Goal: Task Accomplishment & Management: Manage account settings

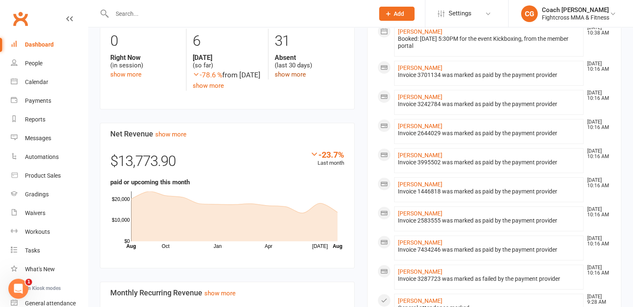
click at [298, 75] on link "show more" at bounding box center [289, 74] width 31 height 7
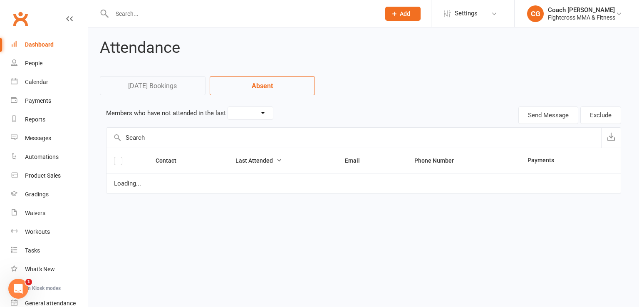
select select "30"
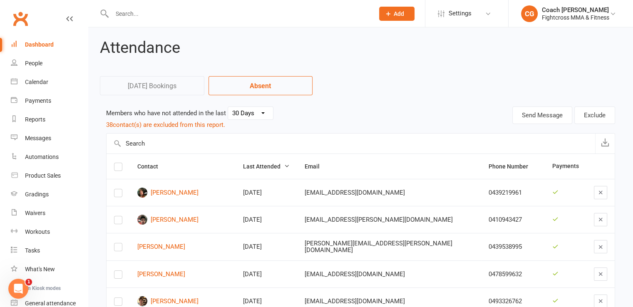
click at [28, 45] on div "Dashboard" at bounding box center [39, 44] width 29 height 7
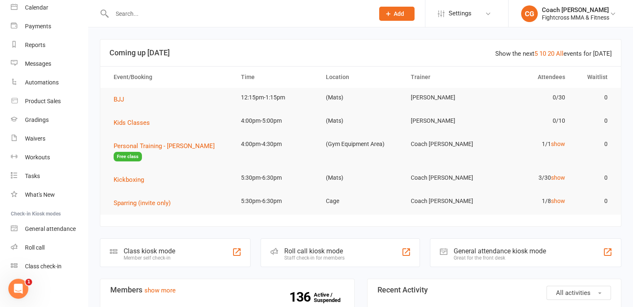
click at [117, 14] on input "text" at bounding box center [238, 14] width 259 height 12
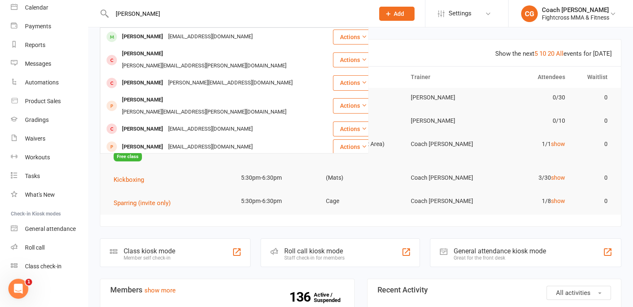
type input "[PERSON_NAME]"
click at [133, 38] on div "[PERSON_NAME]" at bounding box center [142, 37] width 46 height 12
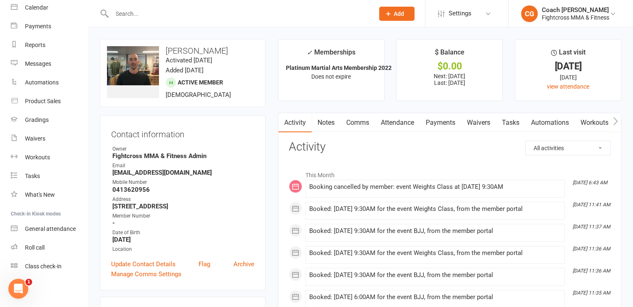
click at [130, 16] on input "text" at bounding box center [238, 14] width 259 height 12
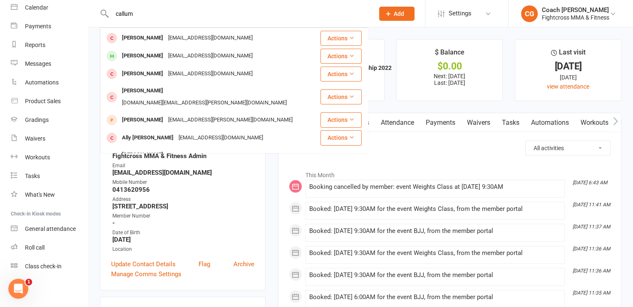
scroll to position [167, 0]
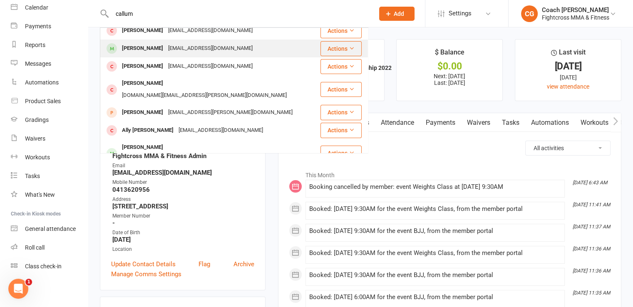
type input "callum"
click at [235, 49] on div "[PERSON_NAME] [EMAIL_ADDRESS][DOMAIN_NAME]" at bounding box center [210, 48] width 219 height 17
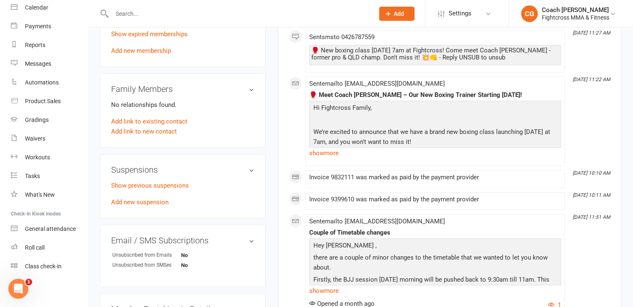
scroll to position [208, 0]
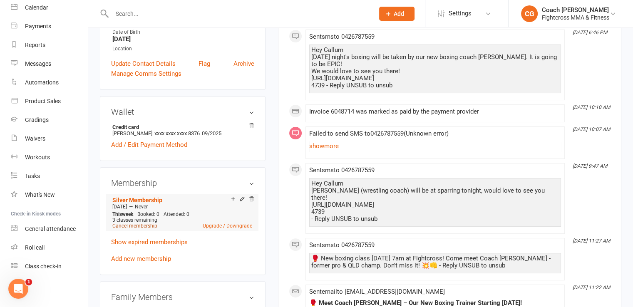
click at [141, 228] on link "Cancel membership" at bounding box center [134, 226] width 45 height 6
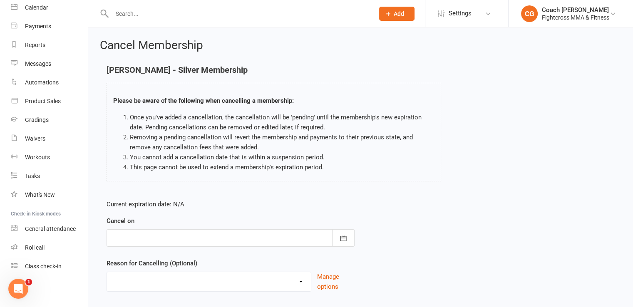
click at [160, 236] on div at bounding box center [230, 237] width 248 height 17
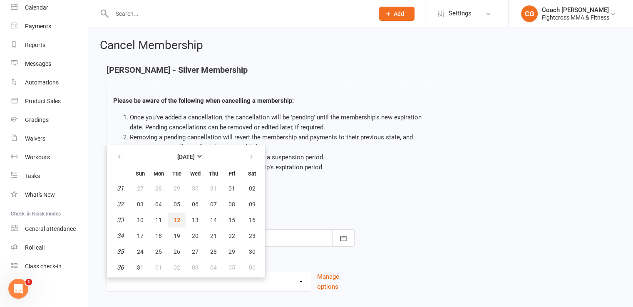
click at [170, 218] on button "12" at bounding box center [176, 220] width 17 height 15
type input "[DATE]"
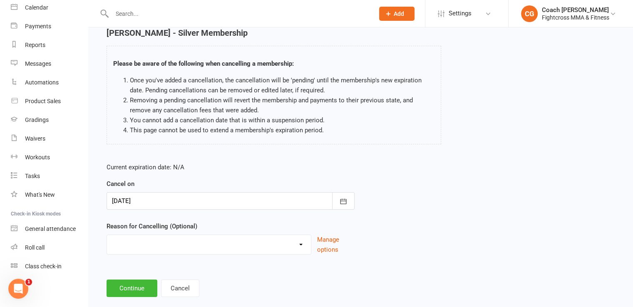
scroll to position [52, 0]
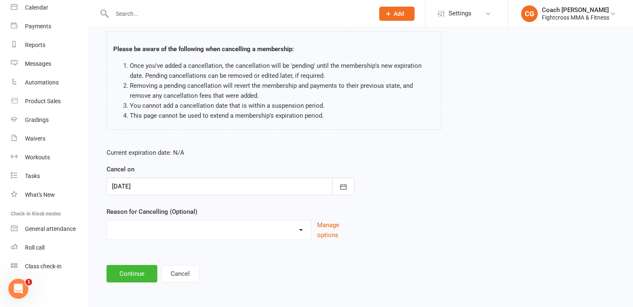
click at [168, 227] on select "Bought online trial and has now come in to activate Holiday Injury Other reason" at bounding box center [209, 228] width 204 height 17
select select "3"
click at [107, 220] on select "Bought online trial and has now come in to activate Holiday Injury Other reason" at bounding box center [209, 228] width 204 height 17
click at [158, 265] on input at bounding box center [230, 273] width 248 height 17
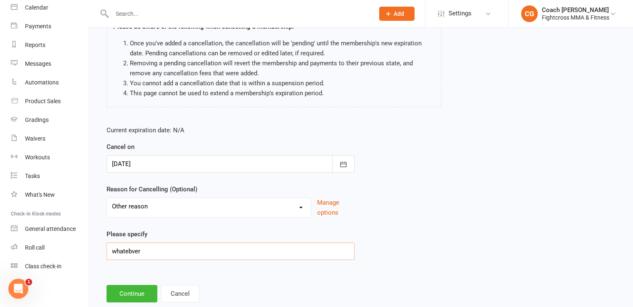
scroll to position [94, 0]
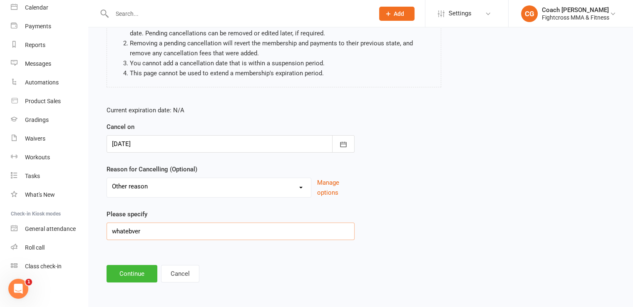
click at [133, 231] on input "whatebver" at bounding box center [230, 230] width 248 height 17
type input "whatever"
click at [137, 272] on button "Continue" at bounding box center [131, 273] width 51 height 17
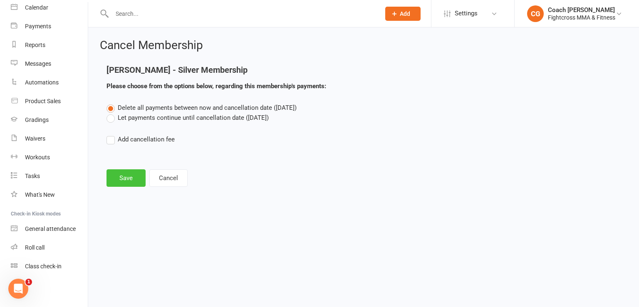
click at [128, 175] on button "Save" at bounding box center [125, 177] width 39 height 17
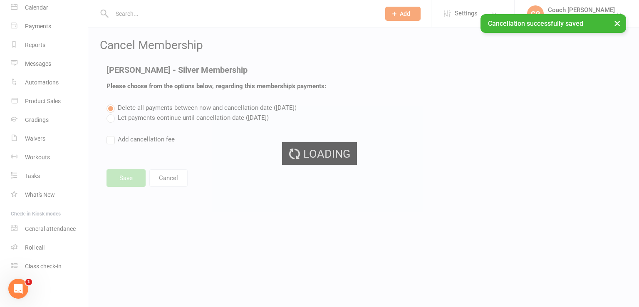
click at [175, 14] on div "× Cancellation successfully saved" at bounding box center [314, 14] width 628 height 0
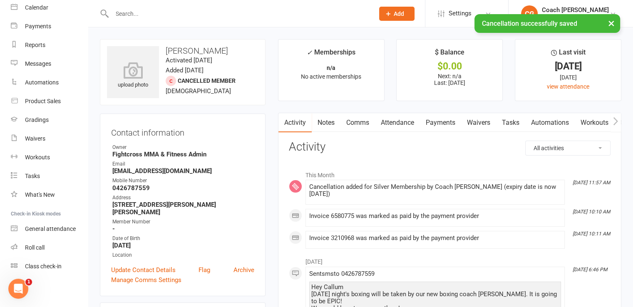
click at [176, 9] on input "text" at bounding box center [238, 14] width 259 height 12
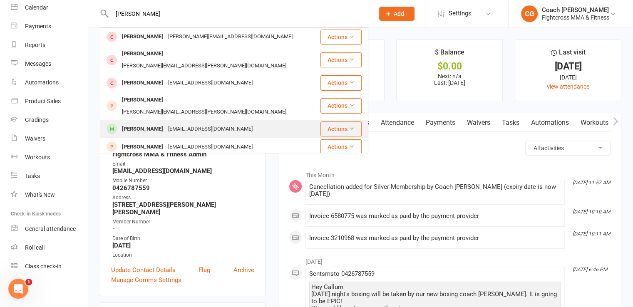
type input "[PERSON_NAME]"
click at [168, 123] on div "[EMAIL_ADDRESS][DOMAIN_NAME]" at bounding box center [210, 129] width 89 height 12
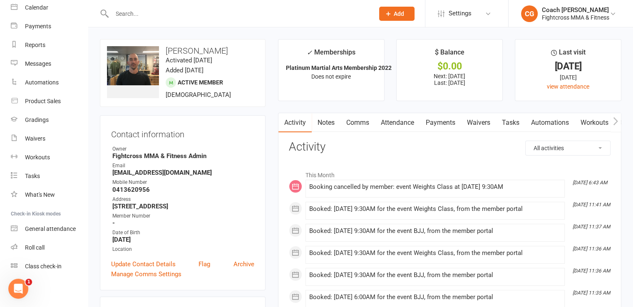
scroll to position [208, 0]
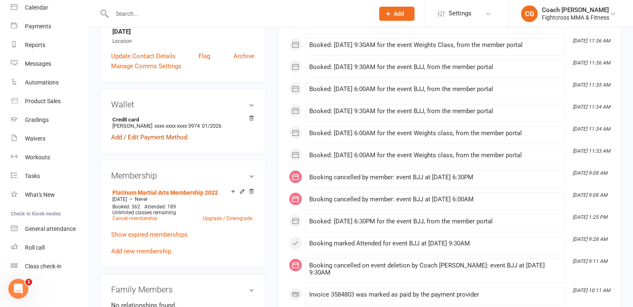
click at [165, 137] on link "Add / Edit Payment Method" at bounding box center [149, 137] width 76 height 10
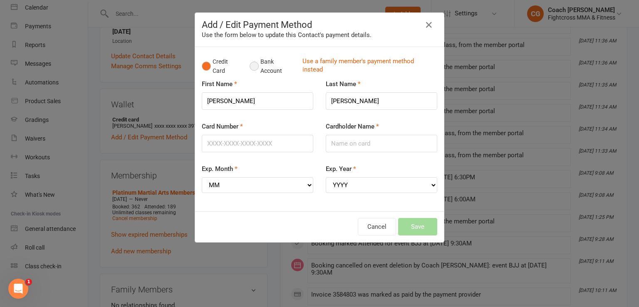
click at [255, 71] on button "Bank Account" at bounding box center [273, 66] width 46 height 25
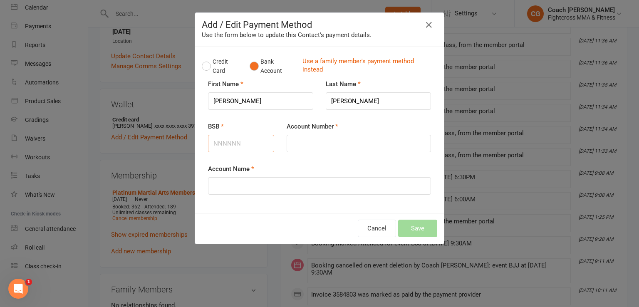
click at [235, 141] on input "BSB" at bounding box center [241, 143] width 66 height 17
type input "923100"
click at [299, 142] on input "Account Number" at bounding box center [359, 143] width 144 height 17
type input "315601675"
click at [263, 188] on input "Account Name" at bounding box center [319, 185] width 223 height 17
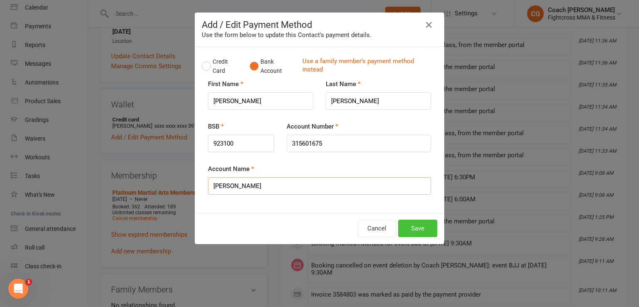
type input "[PERSON_NAME]"
click at [406, 231] on button "Save" at bounding box center [417, 228] width 39 height 17
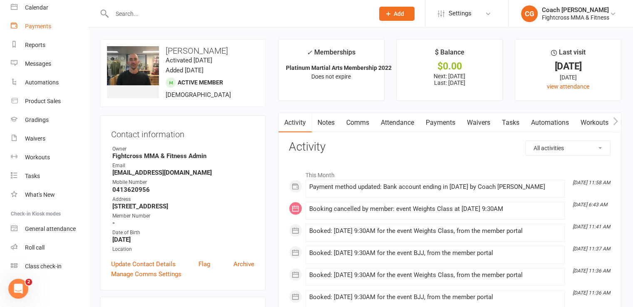
scroll to position [0, 0]
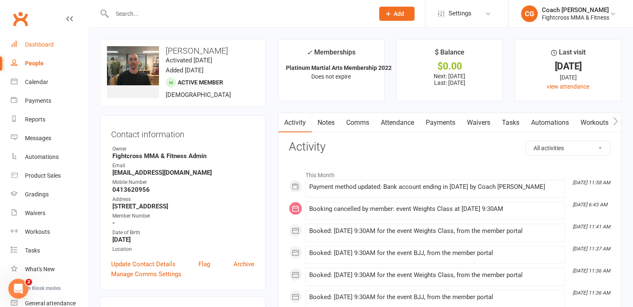
click at [32, 45] on div "Dashboard" at bounding box center [39, 44] width 29 height 7
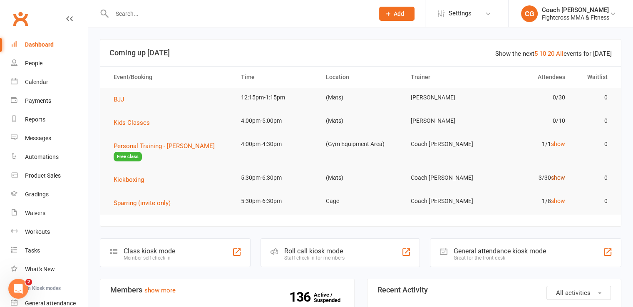
click at [556, 178] on link "show" at bounding box center [558, 177] width 14 height 7
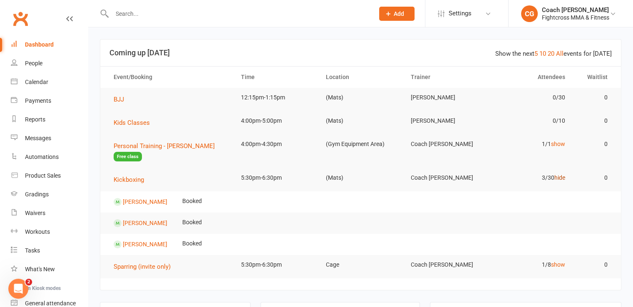
click at [556, 178] on link "hide" at bounding box center [559, 177] width 11 height 7
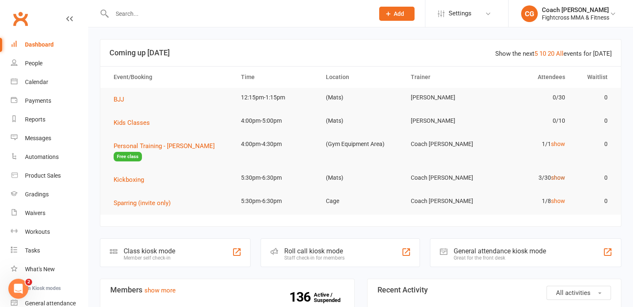
click at [556, 178] on link "show" at bounding box center [558, 177] width 14 height 7
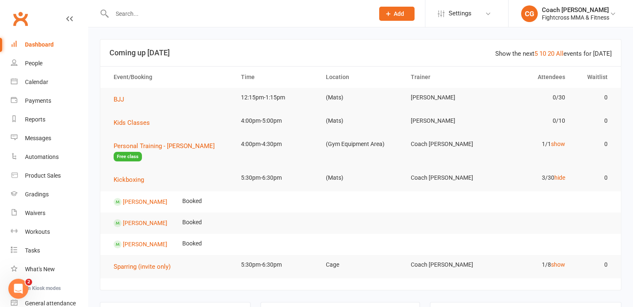
click at [35, 47] on div "Dashboard" at bounding box center [39, 44] width 29 height 7
click at [34, 145] on link "Messages" at bounding box center [49, 138] width 77 height 19
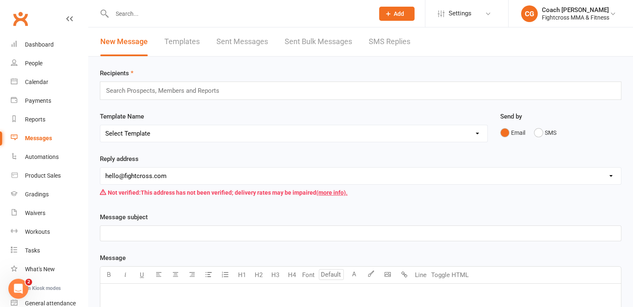
click at [390, 33] on link "SMS Replies" at bounding box center [389, 41] width 42 height 29
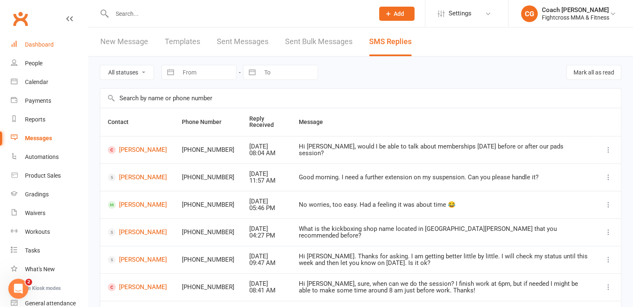
click at [37, 46] on div "Dashboard" at bounding box center [39, 44] width 29 height 7
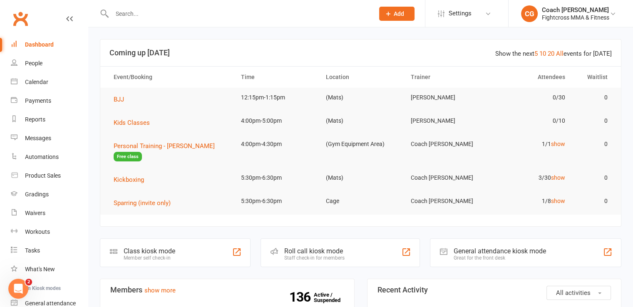
click at [130, 13] on input "text" at bounding box center [238, 14] width 259 height 12
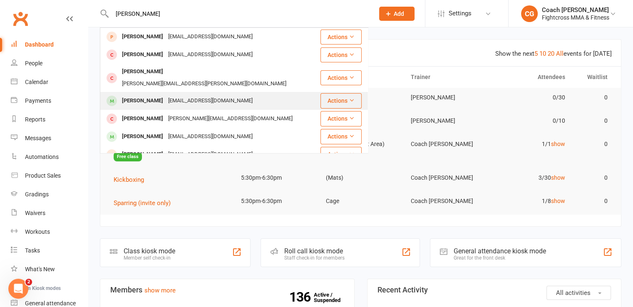
type input "[PERSON_NAME]"
click at [166, 95] on div "[EMAIL_ADDRESS][DOMAIN_NAME]" at bounding box center [210, 101] width 89 height 12
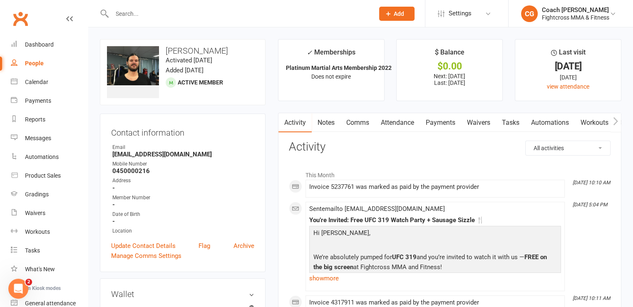
click at [359, 125] on link "Comms" at bounding box center [357, 122] width 35 height 19
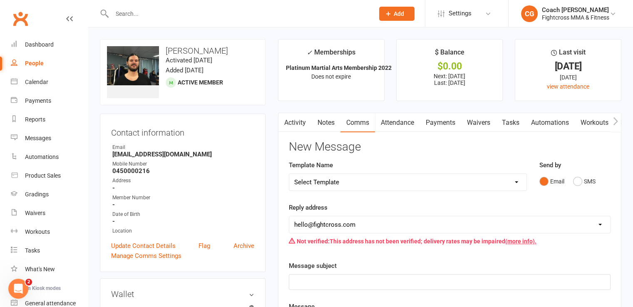
click at [389, 180] on select "Select Template [Email] Birthday [Email] no show purchased 14 day trial [Email]…" at bounding box center [407, 182] width 237 height 17
select select "21"
click at [289, 174] on select "Select Template [Email] Birthday [Email] no show purchased 14 day trial [Email]…" at bounding box center [407, 182] width 237 height 17
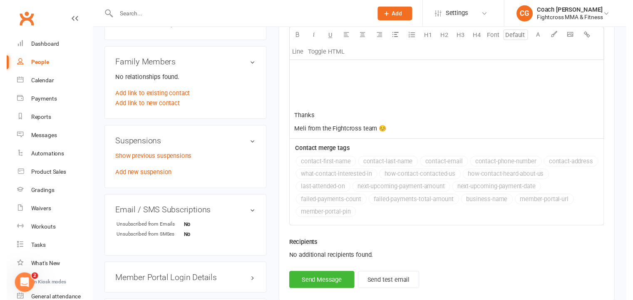
scroll to position [617, 0]
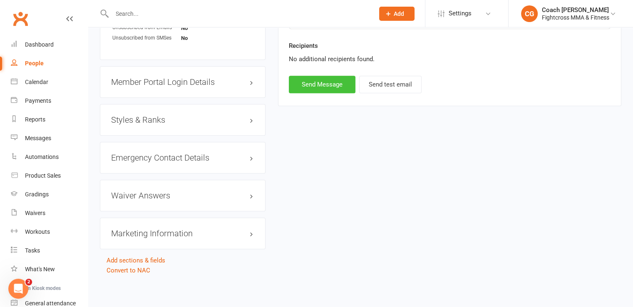
click at [335, 82] on button "Send Message" at bounding box center [322, 84] width 67 height 17
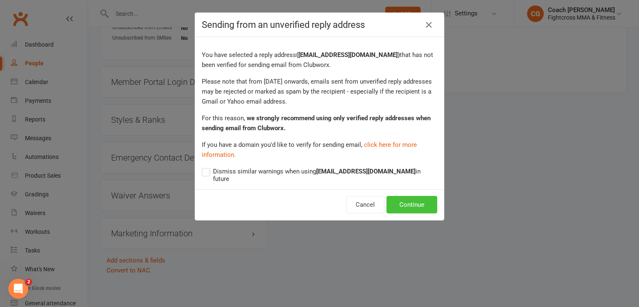
click at [408, 196] on button "Continue" at bounding box center [411, 204] width 51 height 17
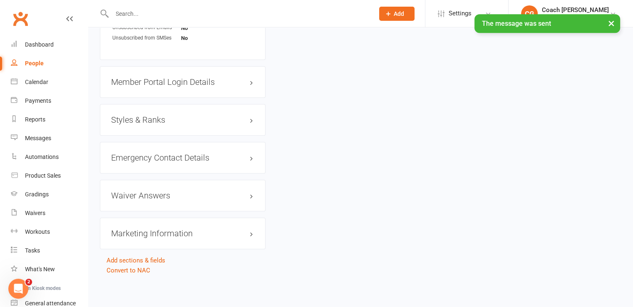
select select
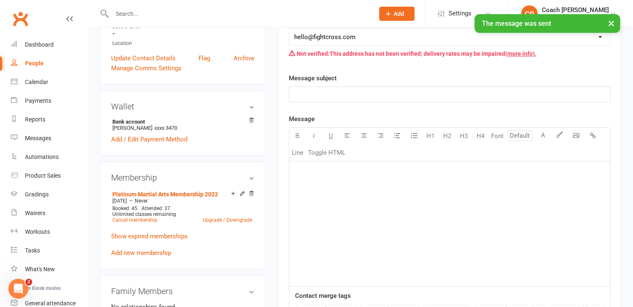
scroll to position [0, 0]
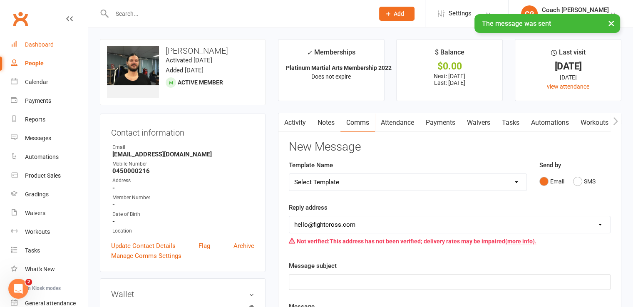
click at [37, 47] on div "Dashboard" at bounding box center [39, 44] width 29 height 7
